Goal: Navigation & Orientation: Understand site structure

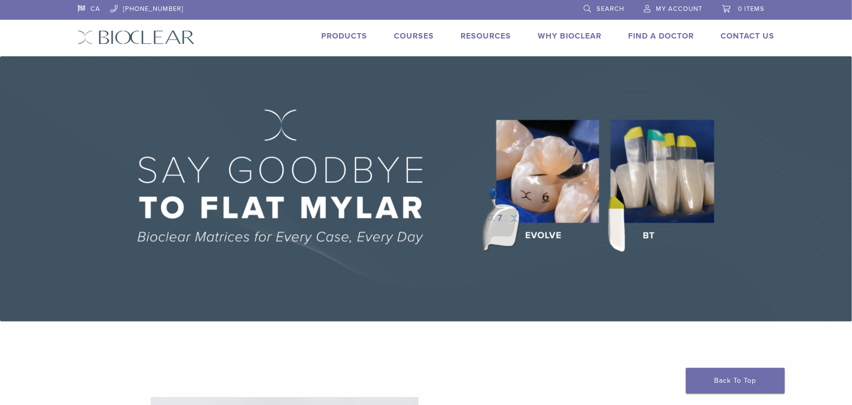
click at [586, 34] on link "Why Bioclear" at bounding box center [570, 36] width 64 height 10
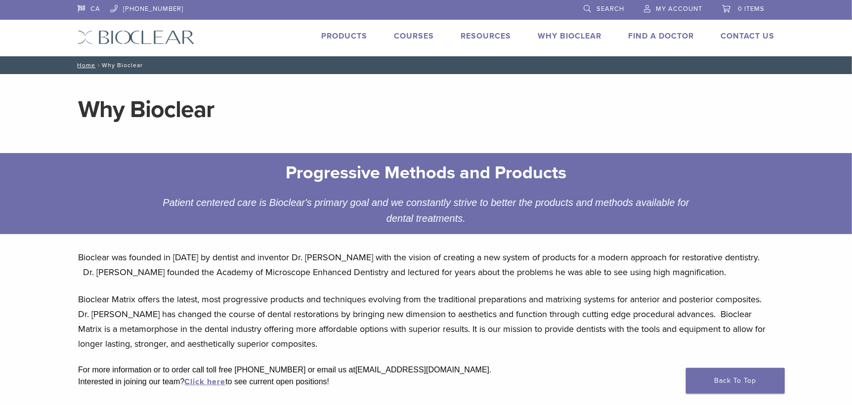
click at [348, 33] on link "Products" at bounding box center [344, 36] width 46 height 10
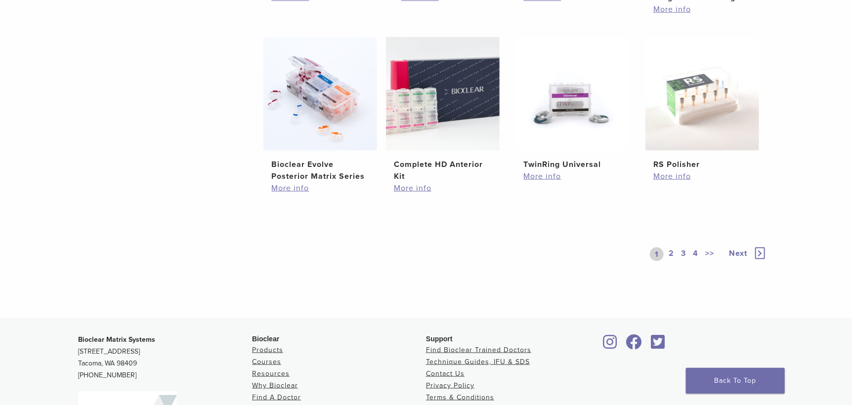
scroll to position [856, 0]
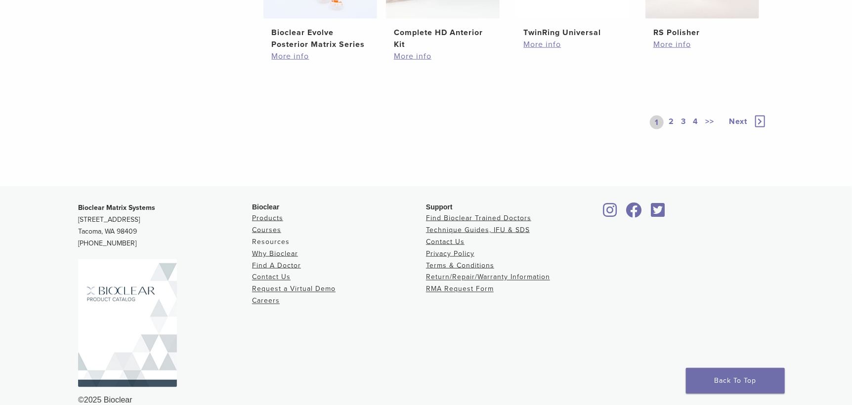
click at [280, 244] on link "Resources" at bounding box center [271, 242] width 38 height 8
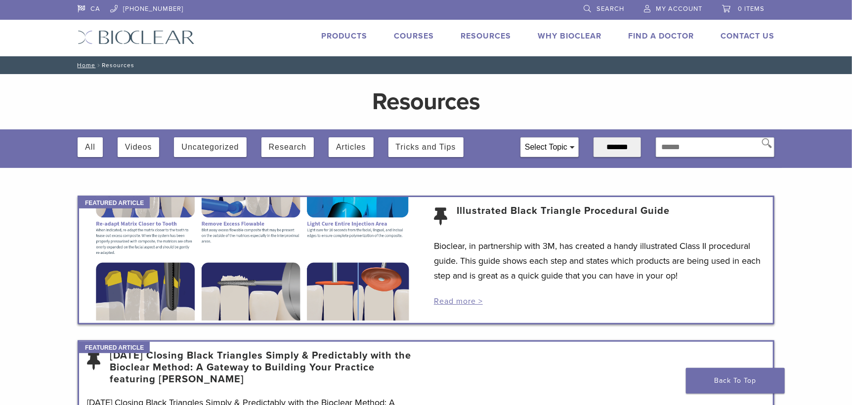
click at [159, 32] on img at bounding box center [136, 37] width 117 height 14
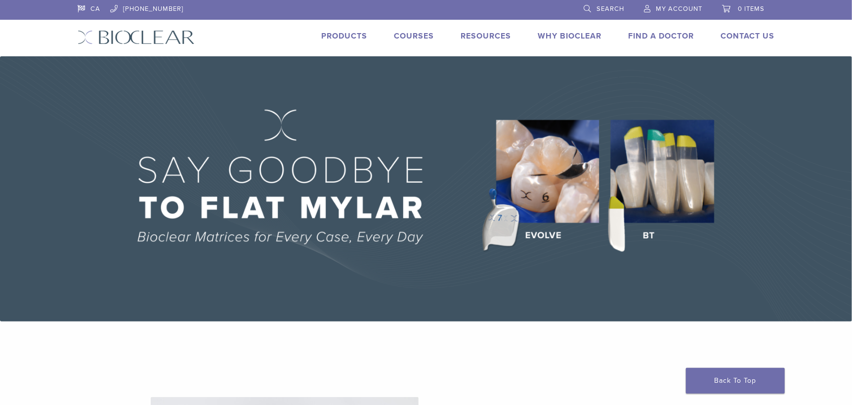
click at [147, 33] on img at bounding box center [136, 37] width 117 height 14
